Goal: Task Accomplishment & Management: Use online tool/utility

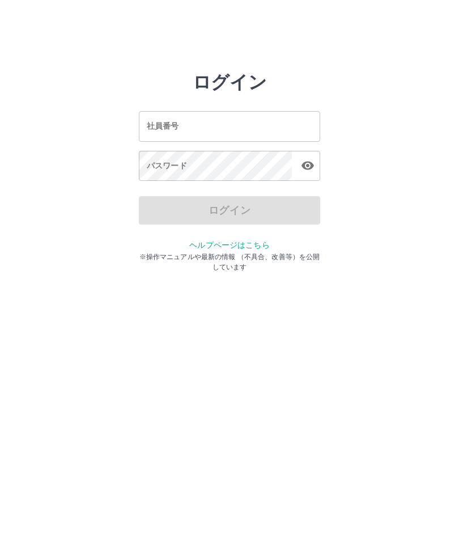
click at [230, 116] on input "社員番号" at bounding box center [230, 126] width 182 height 30
type input "*******"
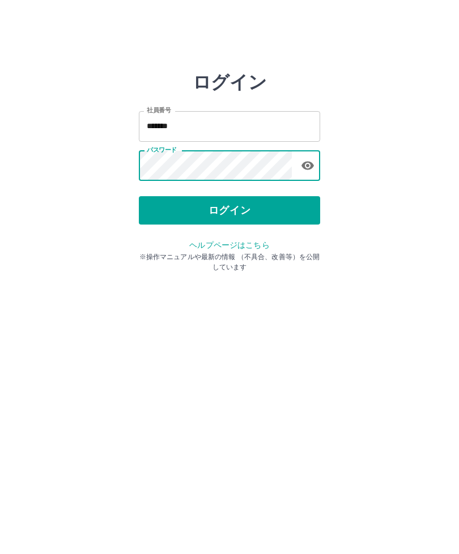
click at [243, 206] on button "ログイン" at bounding box center [230, 210] width 182 height 28
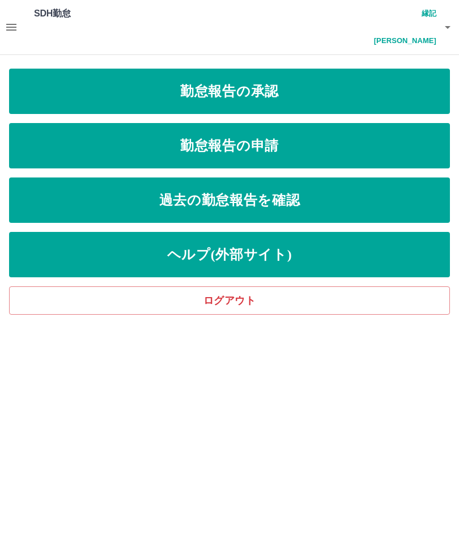
click at [259, 69] on link "勤怠報告の承認" at bounding box center [229, 91] width 441 height 45
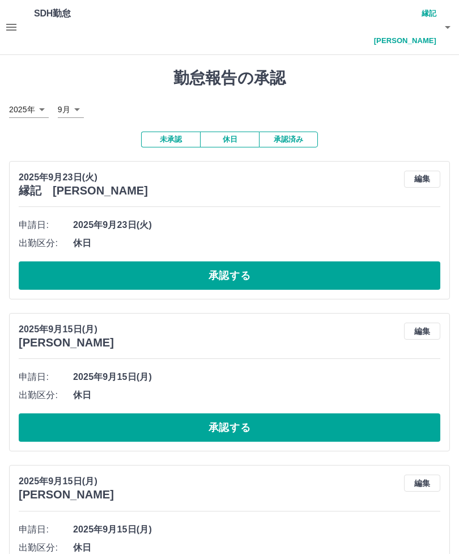
click at [330, 261] on button "承認する" at bounding box center [230, 275] width 422 height 28
click at [322, 261] on button "承認する" at bounding box center [230, 275] width 422 height 28
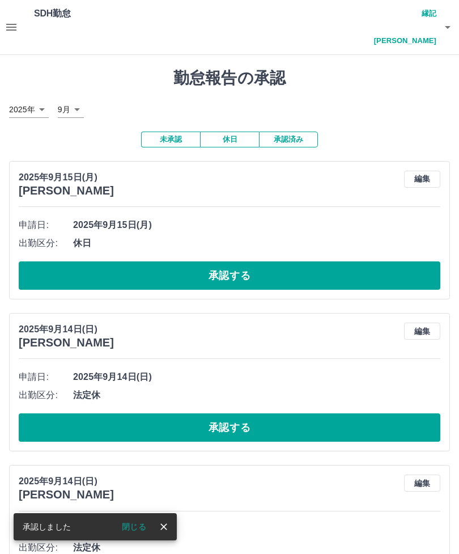
click at [324, 261] on button "承認する" at bounding box center [230, 275] width 422 height 28
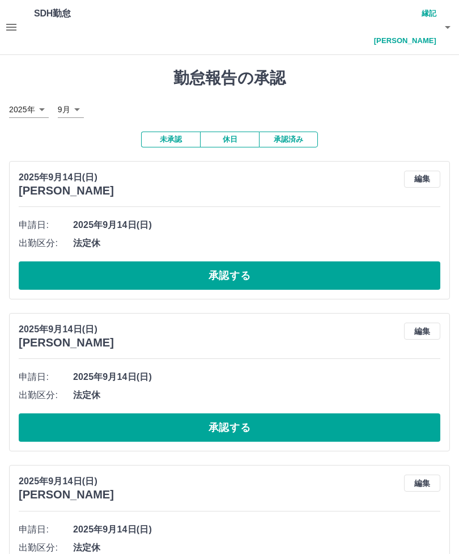
click at [327, 261] on button "承認する" at bounding box center [230, 275] width 422 height 28
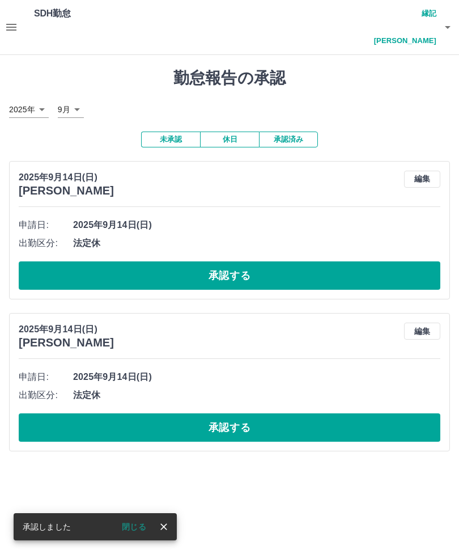
click at [329, 261] on button "承認する" at bounding box center [230, 275] width 422 height 28
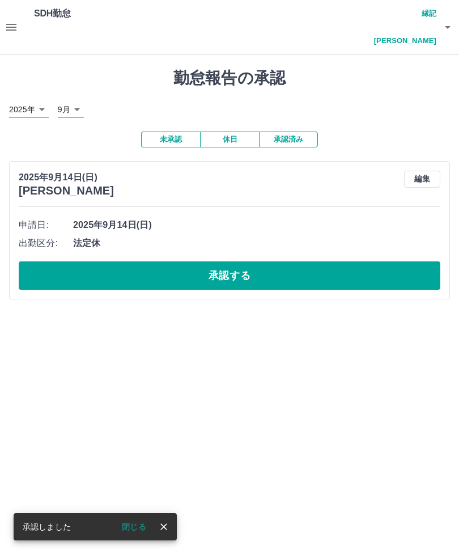
click at [328, 261] on button "承認する" at bounding box center [230, 275] width 422 height 28
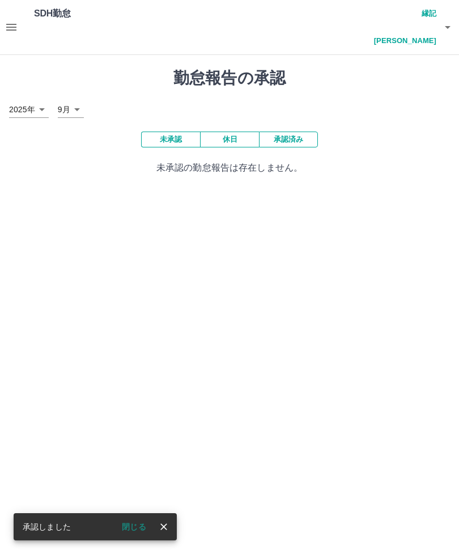
click at [305, 132] on button "承認済み" at bounding box center [288, 140] width 59 height 16
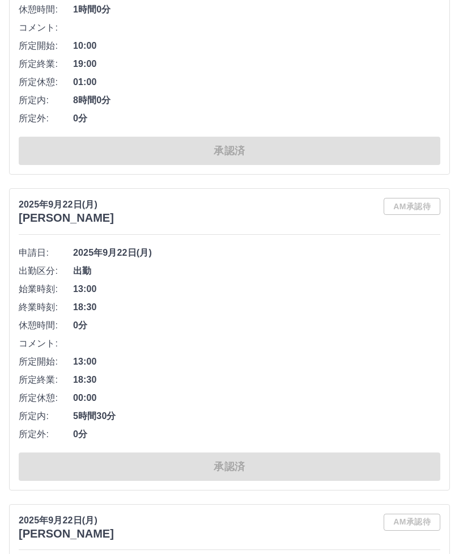
scroll to position [1337, 0]
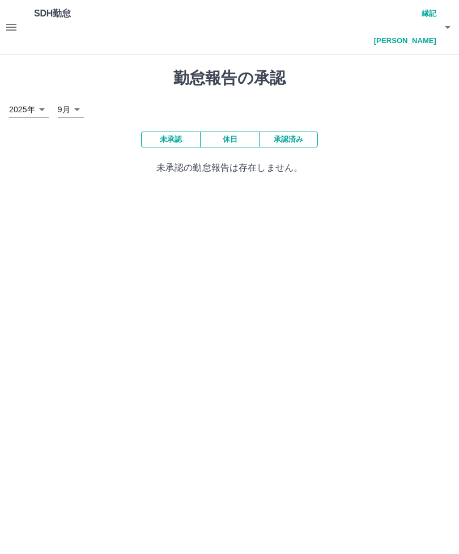
click at [436, 11] on h4 "縁記　[PERSON_NAME]" at bounding box center [403, 27] width 68 height 54
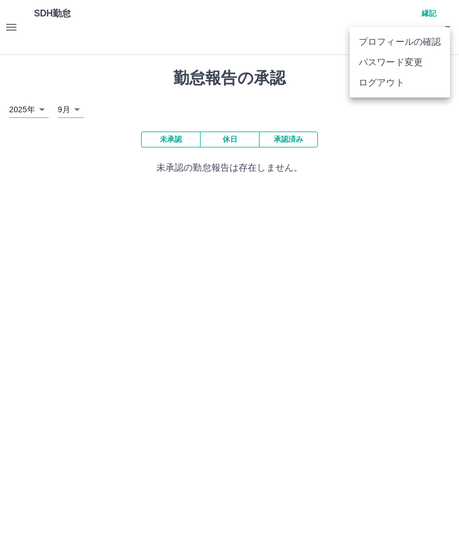
click at [387, 84] on li "ログアウト" at bounding box center [400, 83] width 100 height 20
